Goal: Transaction & Acquisition: Purchase product/service

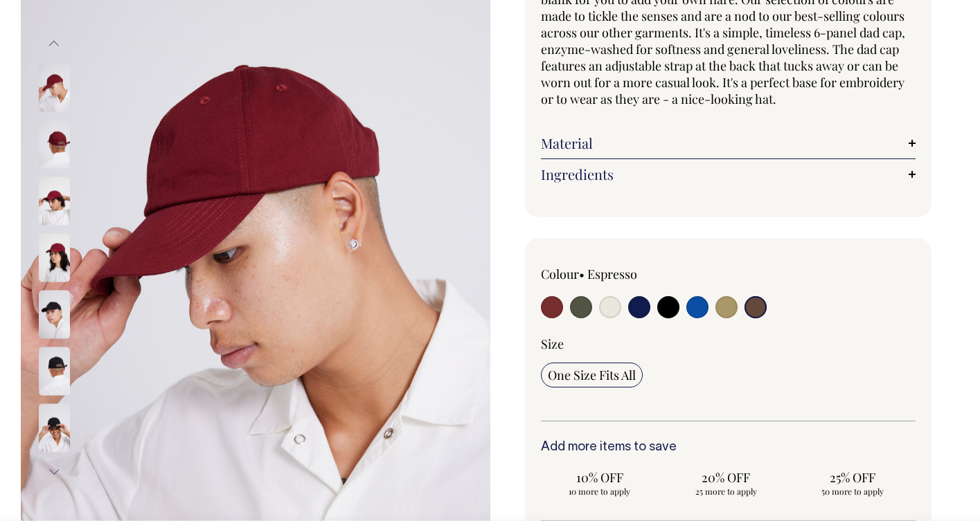
scroll to position [168, 0]
click at [754, 303] on input "radio" at bounding box center [756, 307] width 22 height 22
click at [55, 366] on img at bounding box center [54, 370] width 31 height 48
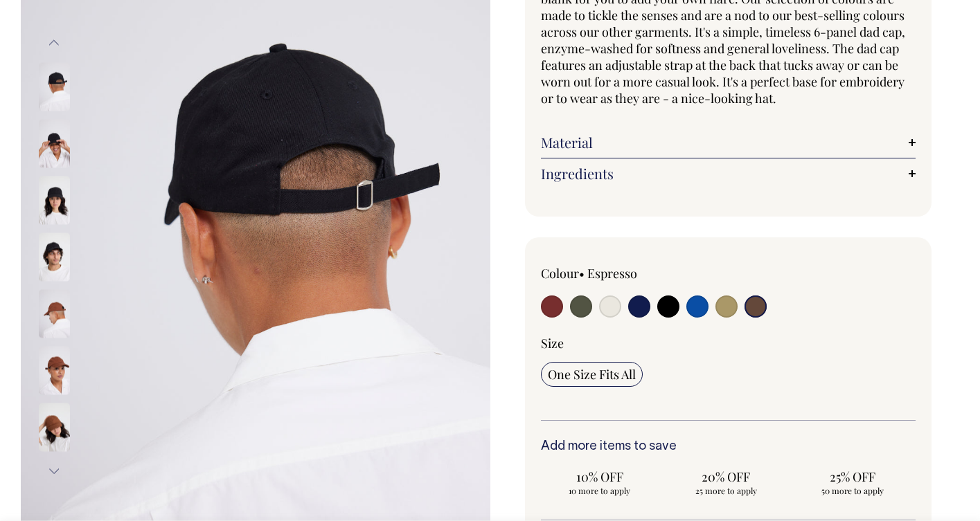
click at [55, 366] on img at bounding box center [54, 370] width 31 height 48
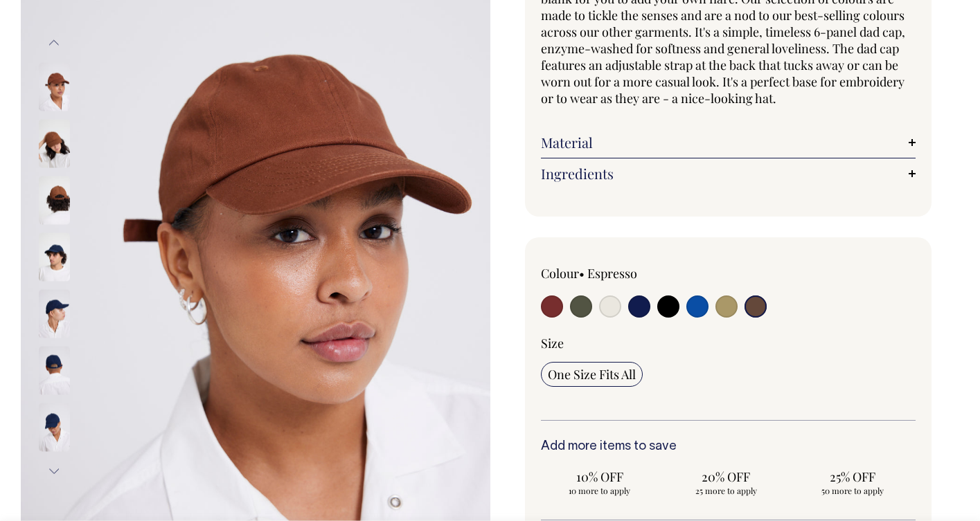
click at [55, 366] on img at bounding box center [54, 370] width 31 height 48
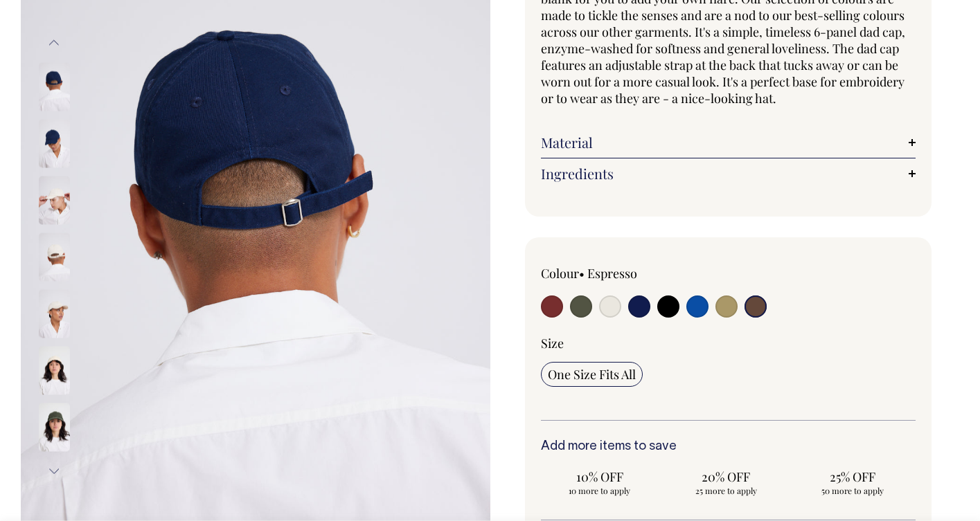
click at [55, 366] on img at bounding box center [54, 370] width 31 height 48
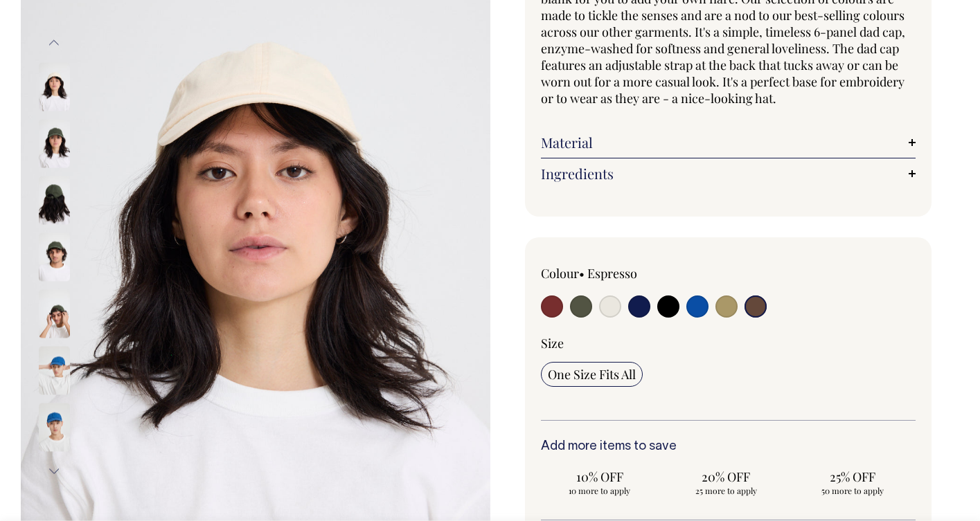
click at [55, 366] on img at bounding box center [54, 370] width 31 height 48
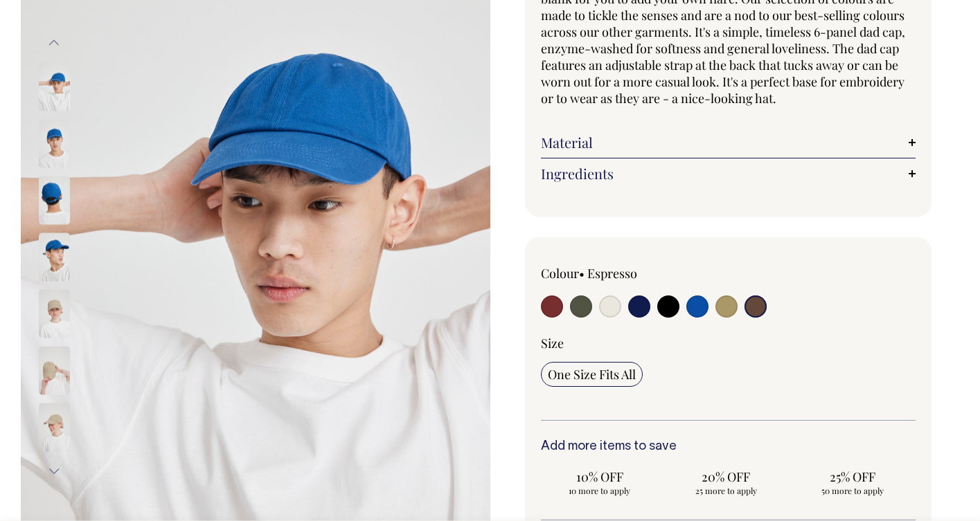
click at [55, 366] on img at bounding box center [54, 370] width 31 height 48
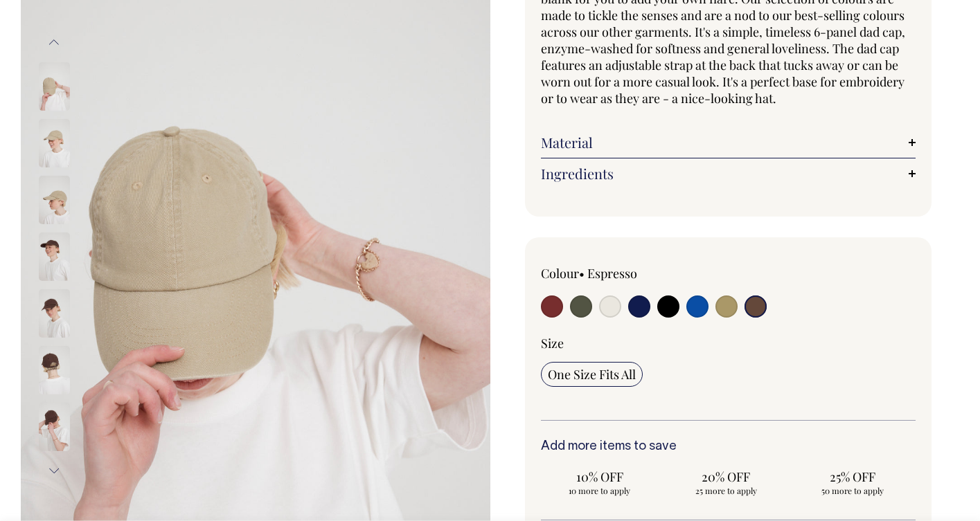
click at [55, 366] on img at bounding box center [54, 370] width 31 height 48
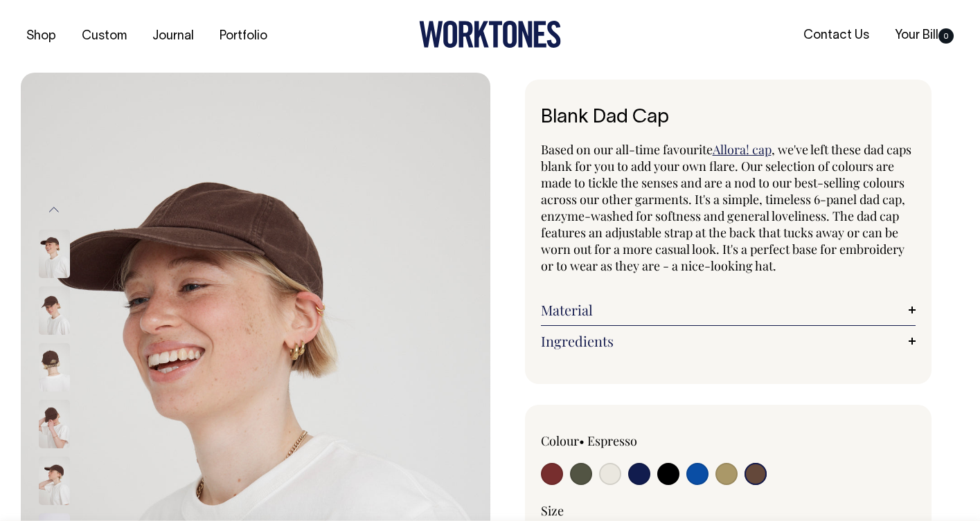
scroll to position [0, 0]
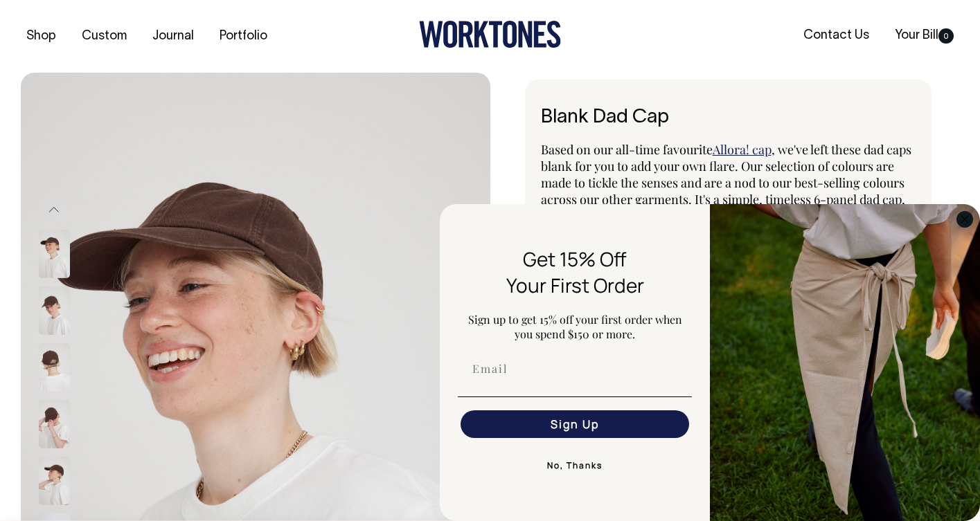
click at [968, 218] on circle "Close dialog" at bounding box center [965, 219] width 16 height 16
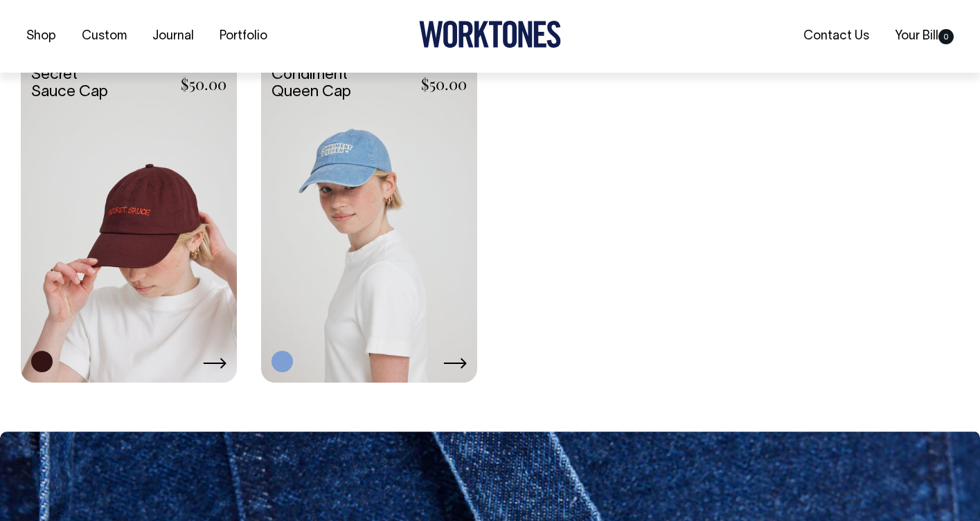
scroll to position [2439, 0]
